Goal: Contribute content: Add original content to the website for others to see

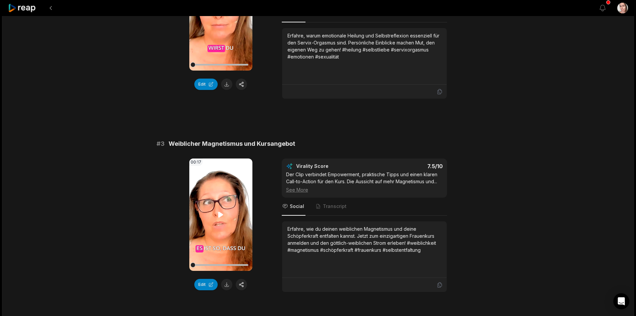
scroll to position [334, 0]
click at [51, 11] on button at bounding box center [51, 8] width 12 height 12
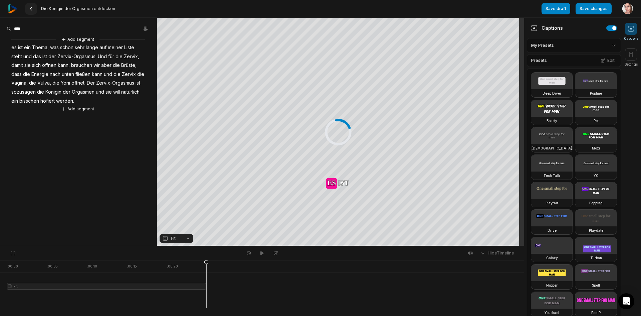
click at [30, 8] on icon at bounding box center [30, 8] width 5 height 5
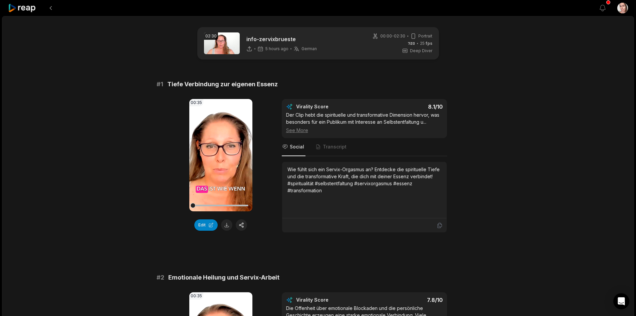
click at [8, 2] on div "View notifications Open user menu" at bounding box center [318, 8] width 636 height 16
click at [25, 7] on icon at bounding box center [22, 8] width 28 height 9
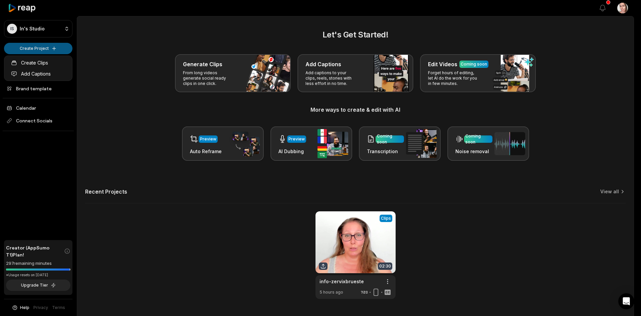
click at [34, 48] on html "IS In's Studio Create Project Home Projects Brand template Calendar Connect Soc…" at bounding box center [320, 158] width 641 height 316
click at [44, 65] on link "Create Clips" at bounding box center [38, 62] width 65 height 11
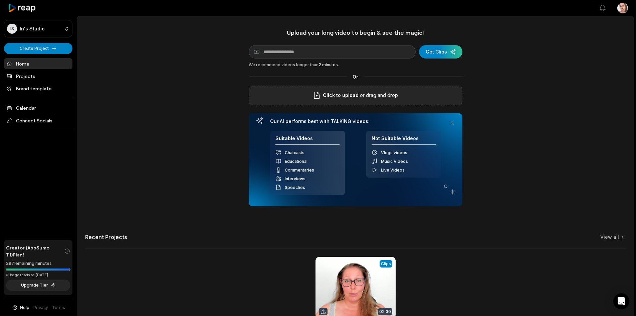
click at [346, 96] on span "Click to upload" at bounding box center [341, 95] width 36 height 8
click at [0, 0] on input "Click to upload" at bounding box center [0, 0] width 0 height 0
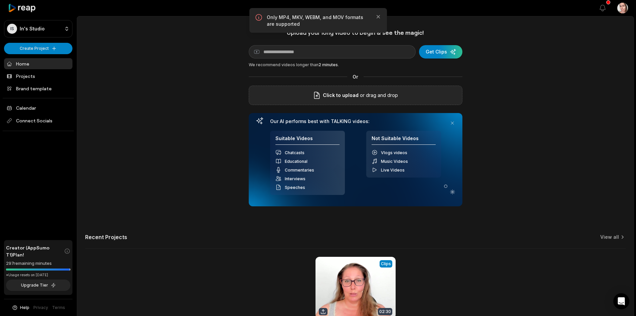
click at [350, 92] on span "Click to upload" at bounding box center [341, 95] width 36 height 8
click at [0, 0] on input "Click to upload" at bounding box center [0, 0] width 0 height 0
